Goal: Task Accomplishment & Management: Manage account settings

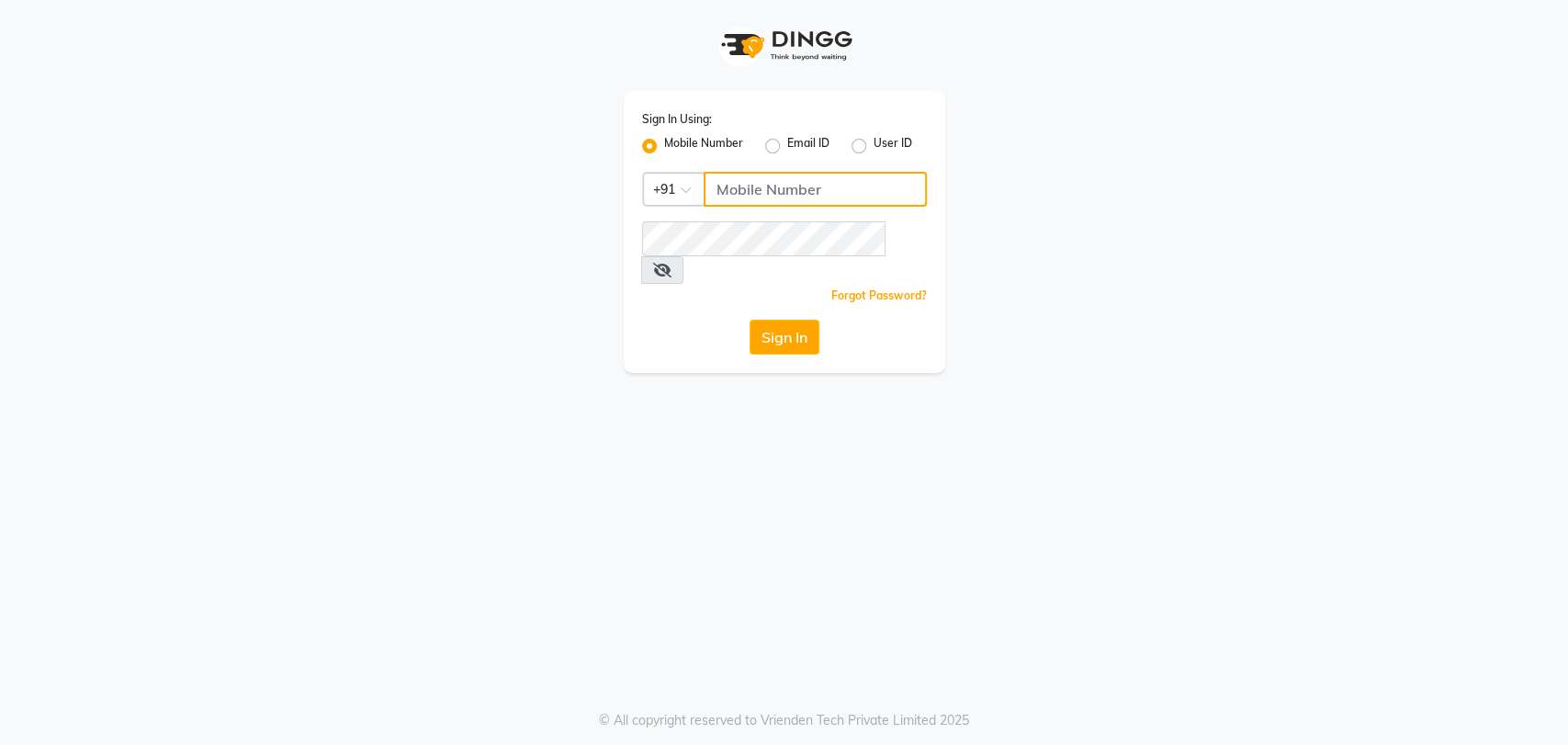
click at [712, 193] on input "Username" at bounding box center [815, 189] width 223 height 35
type input "9820009975"
click at [671, 263] on icon at bounding box center [663, 270] width 19 height 15
click at [797, 320] on button "Sign In" at bounding box center [784, 337] width 70 height 35
